Goal: Task Accomplishment & Management: Manage account settings

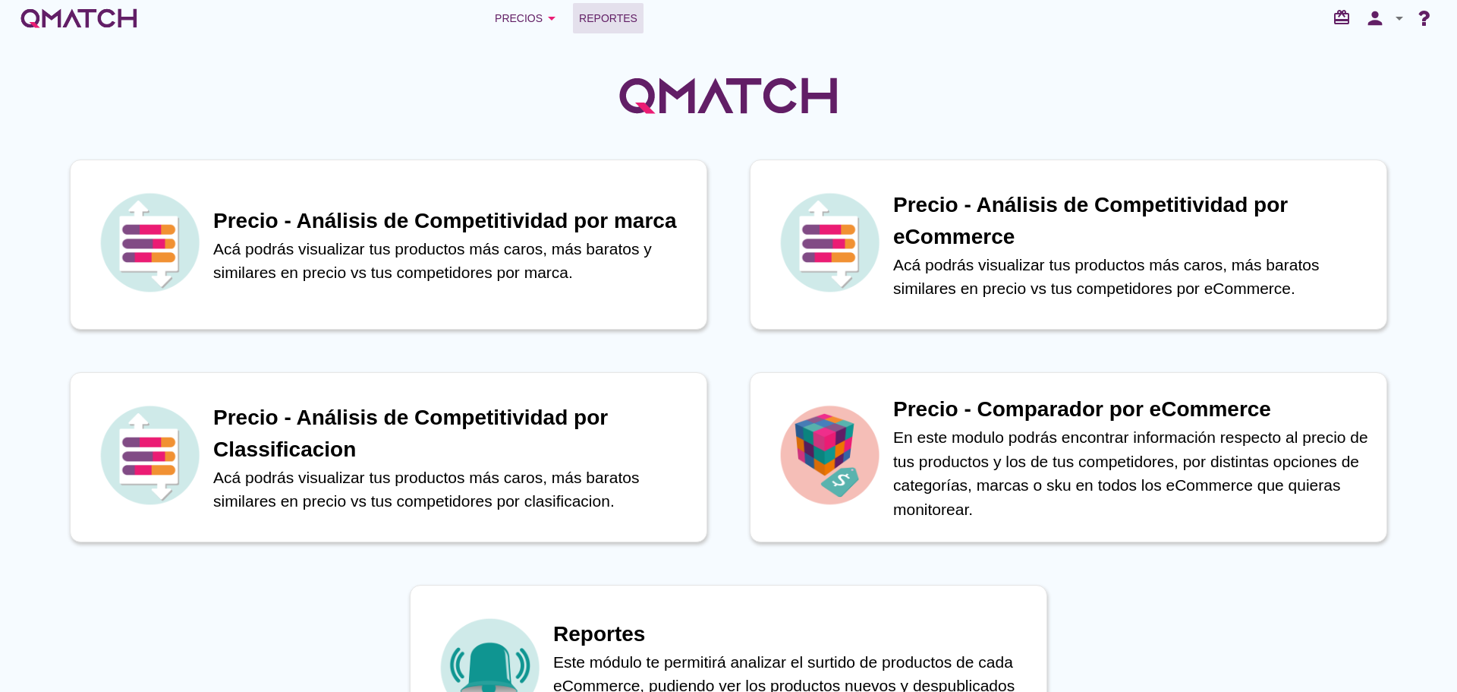
click at [594, 13] on span "Reportes" at bounding box center [608, 18] width 58 height 18
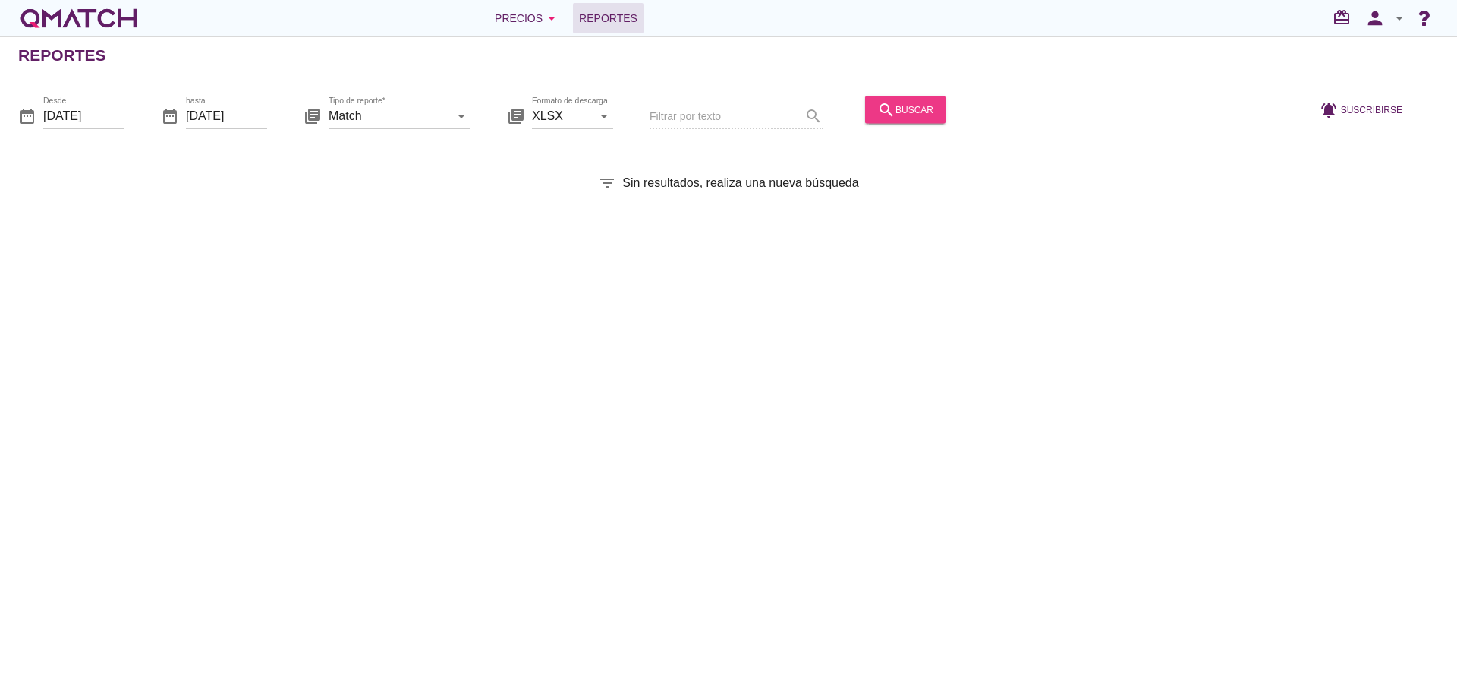
click at [885, 115] on div "search buscar" at bounding box center [905, 109] width 56 height 18
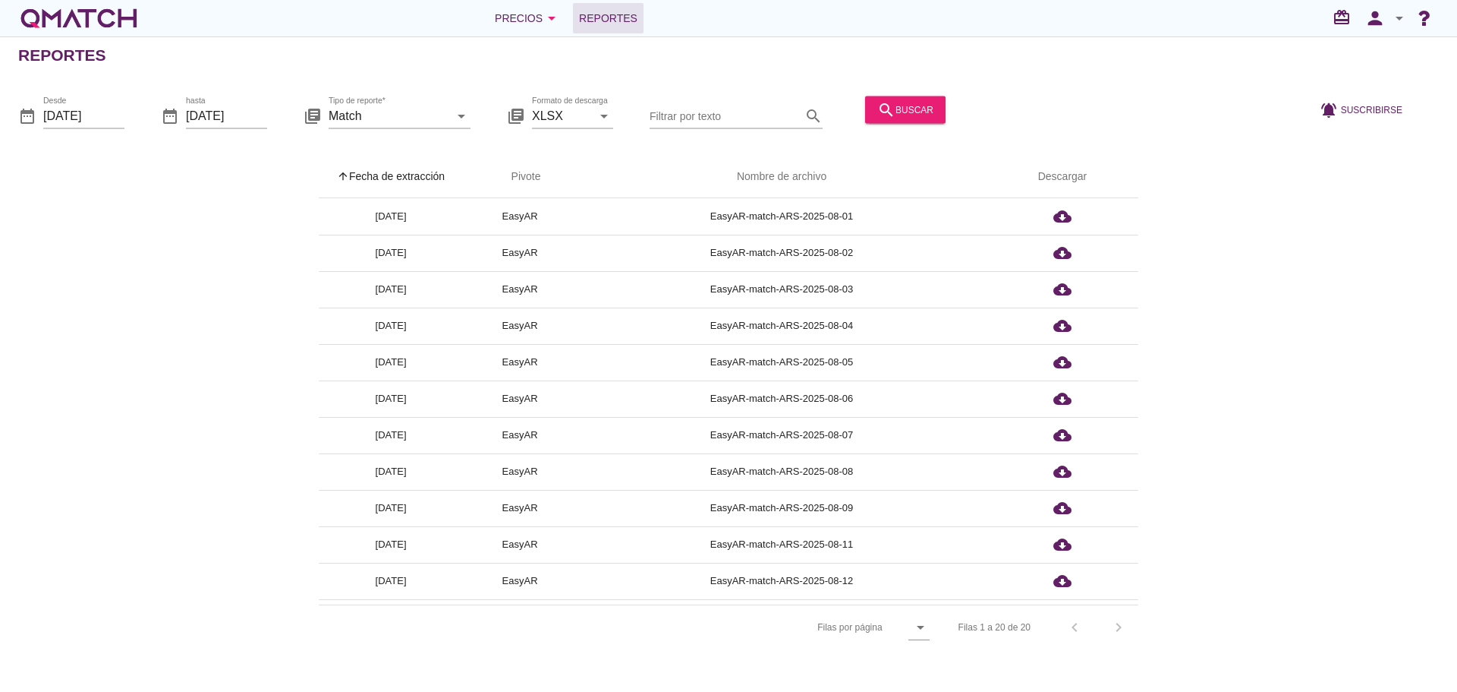
click at [416, 170] on th "arrow_upward Fecha de extracción" at bounding box center [391, 177] width 144 height 43
click at [1382, 17] on icon "person" at bounding box center [1375, 18] width 30 height 21
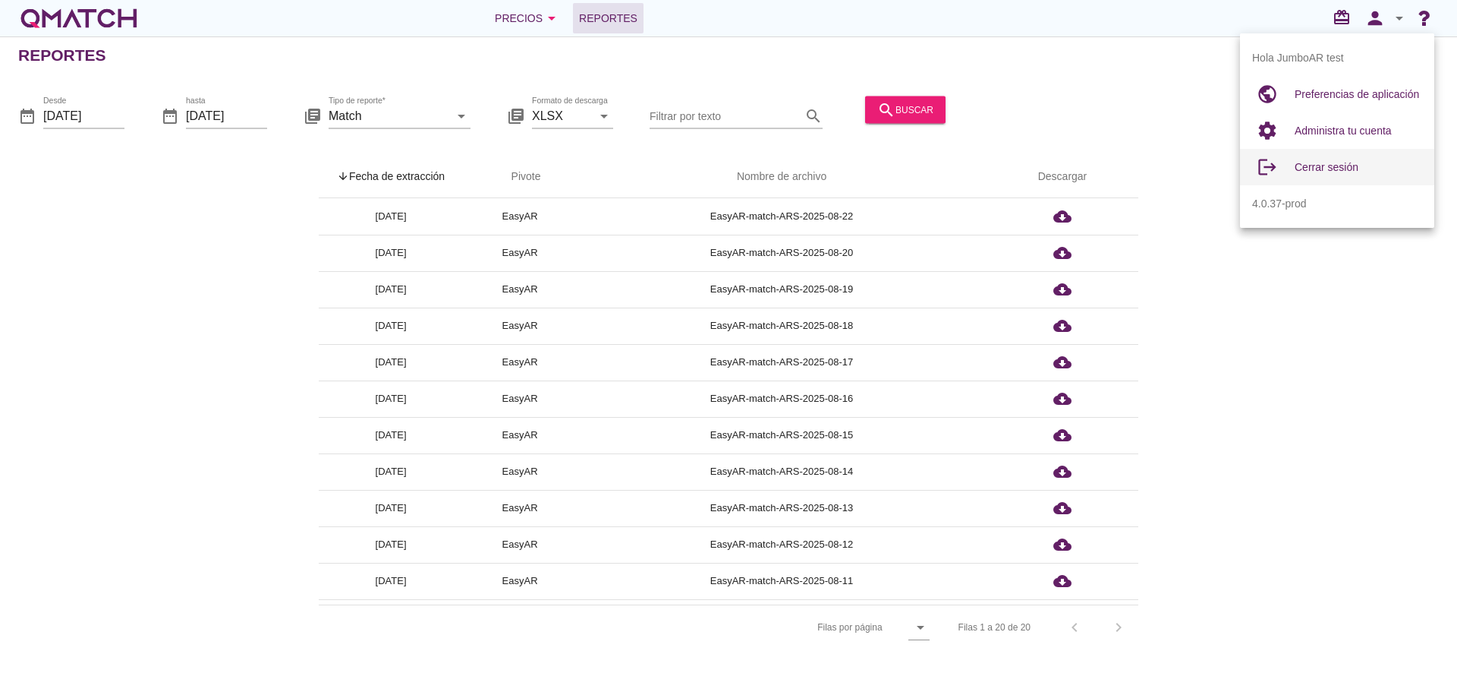
click at [1330, 168] on span "Cerrar sesión" at bounding box center [1327, 167] width 64 height 12
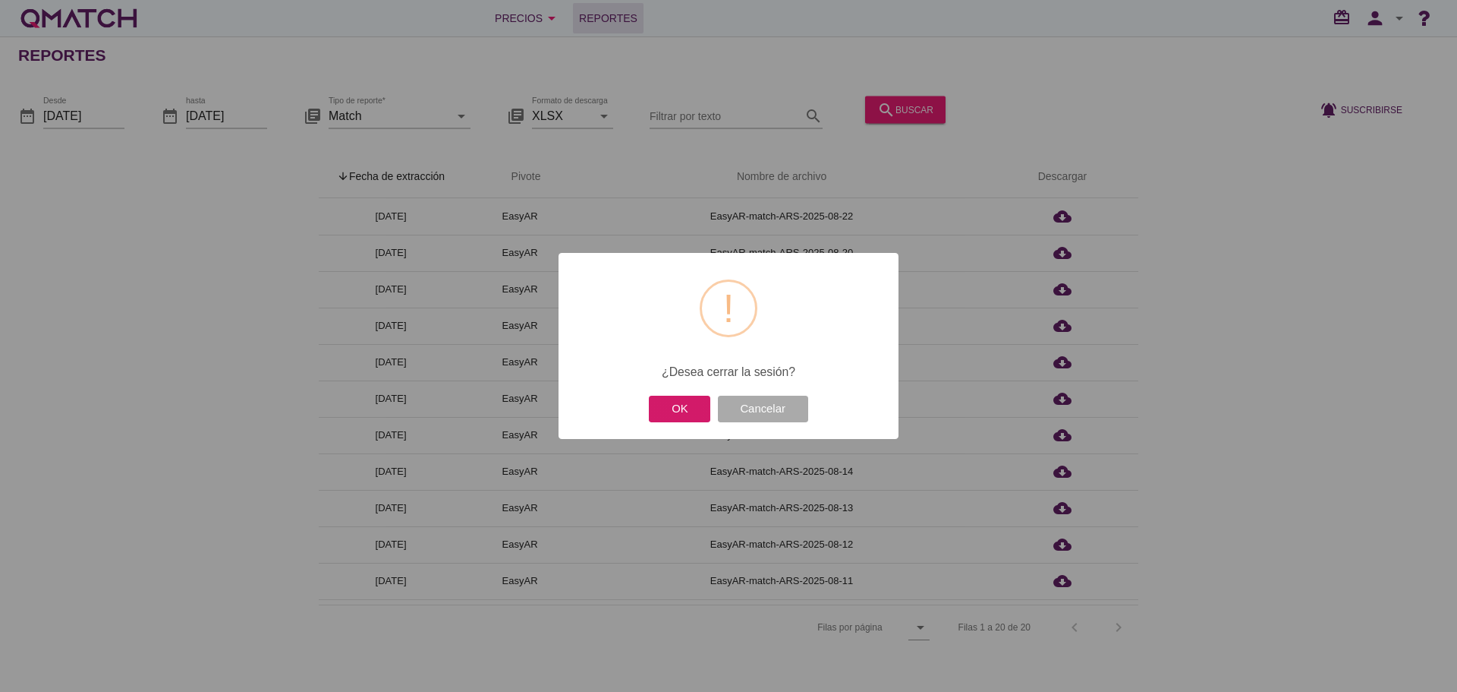
click at [691, 405] on button "OK" at bounding box center [679, 408] width 61 height 27
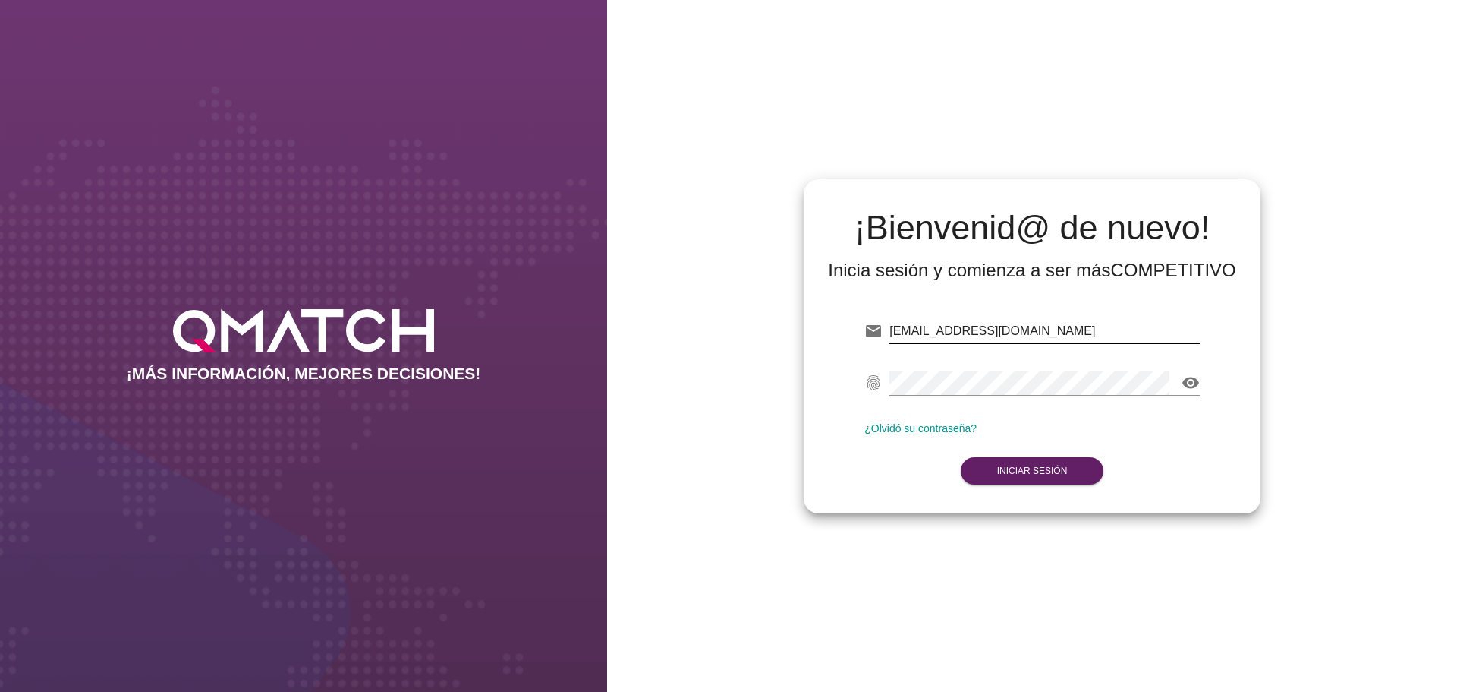
click at [1100, 332] on input "[EMAIL_ADDRESS][DOMAIN_NAME]" at bounding box center [1045, 331] width 310 height 24
type input "[EMAIL_ADDRESS][DOMAIN_NAME]"
click at [1025, 486] on form "email [EMAIL_ADDRESS][DOMAIN_NAME] fingerprint visibility ¿Olvidó su contraseña…" at bounding box center [1033, 399] width 336 height 179
click at [1030, 477] on button "Iniciar Sesión" at bounding box center [1032, 470] width 143 height 27
